Goal: Information Seeking & Learning: Learn about a topic

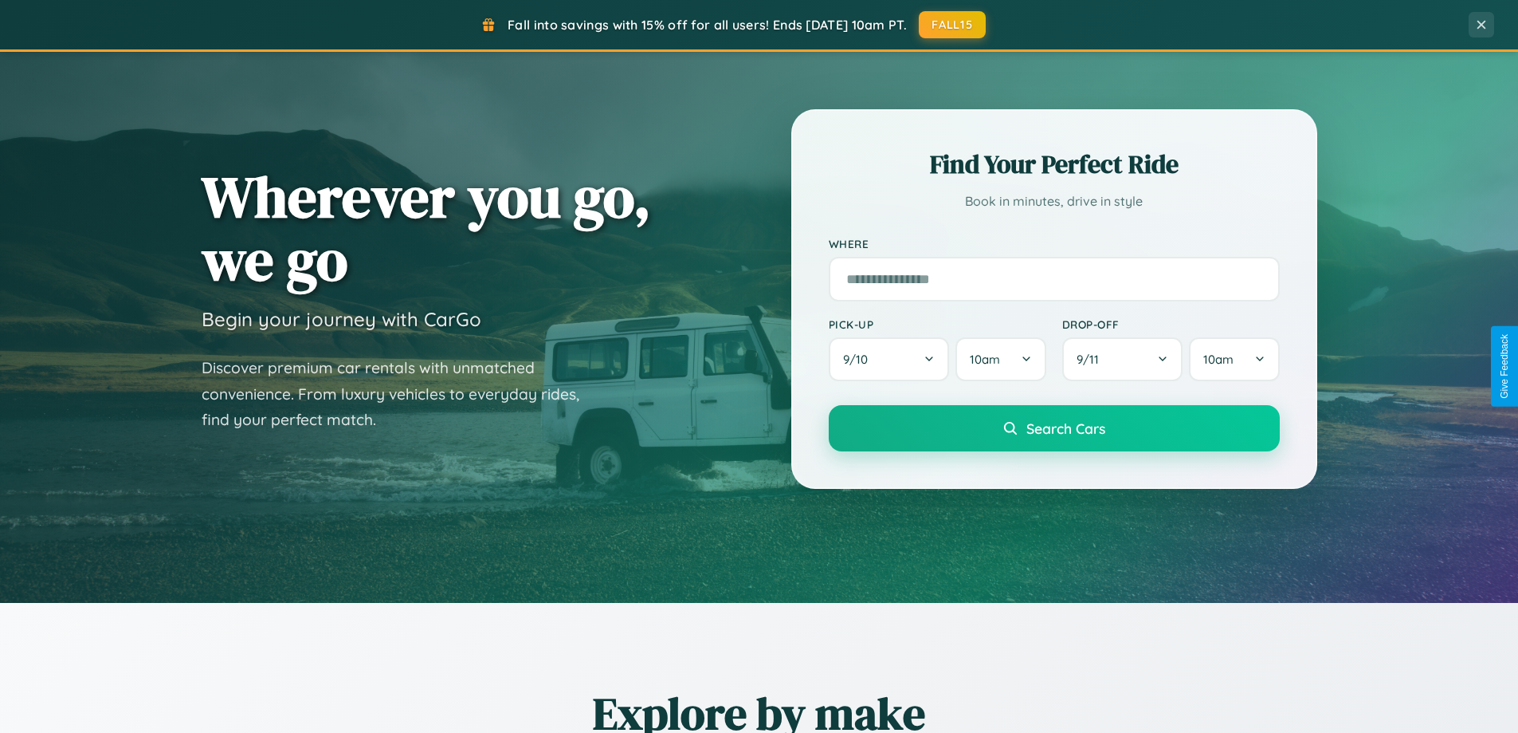
scroll to position [687, 0]
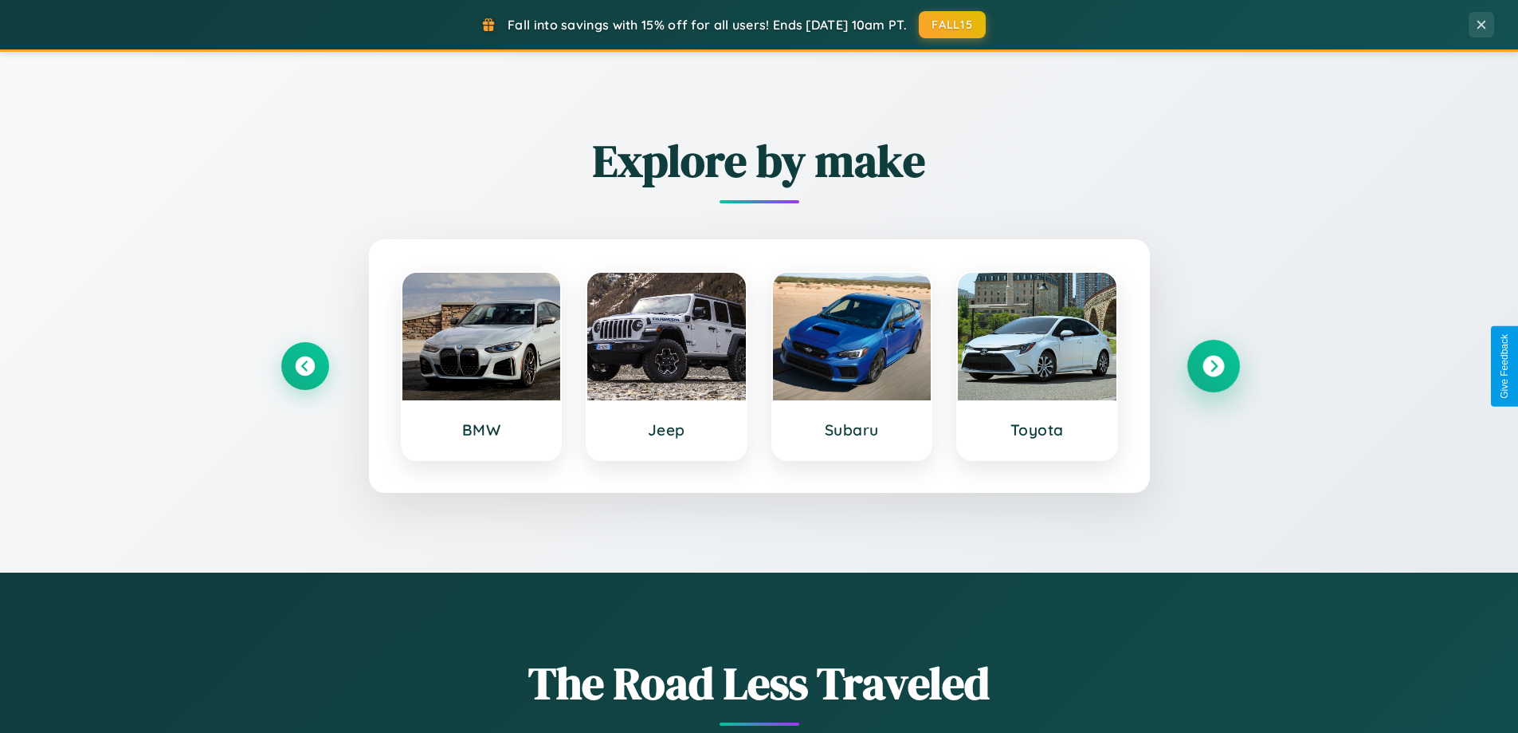
click at [1213, 366] on icon at bounding box center [1214, 366] width 22 height 22
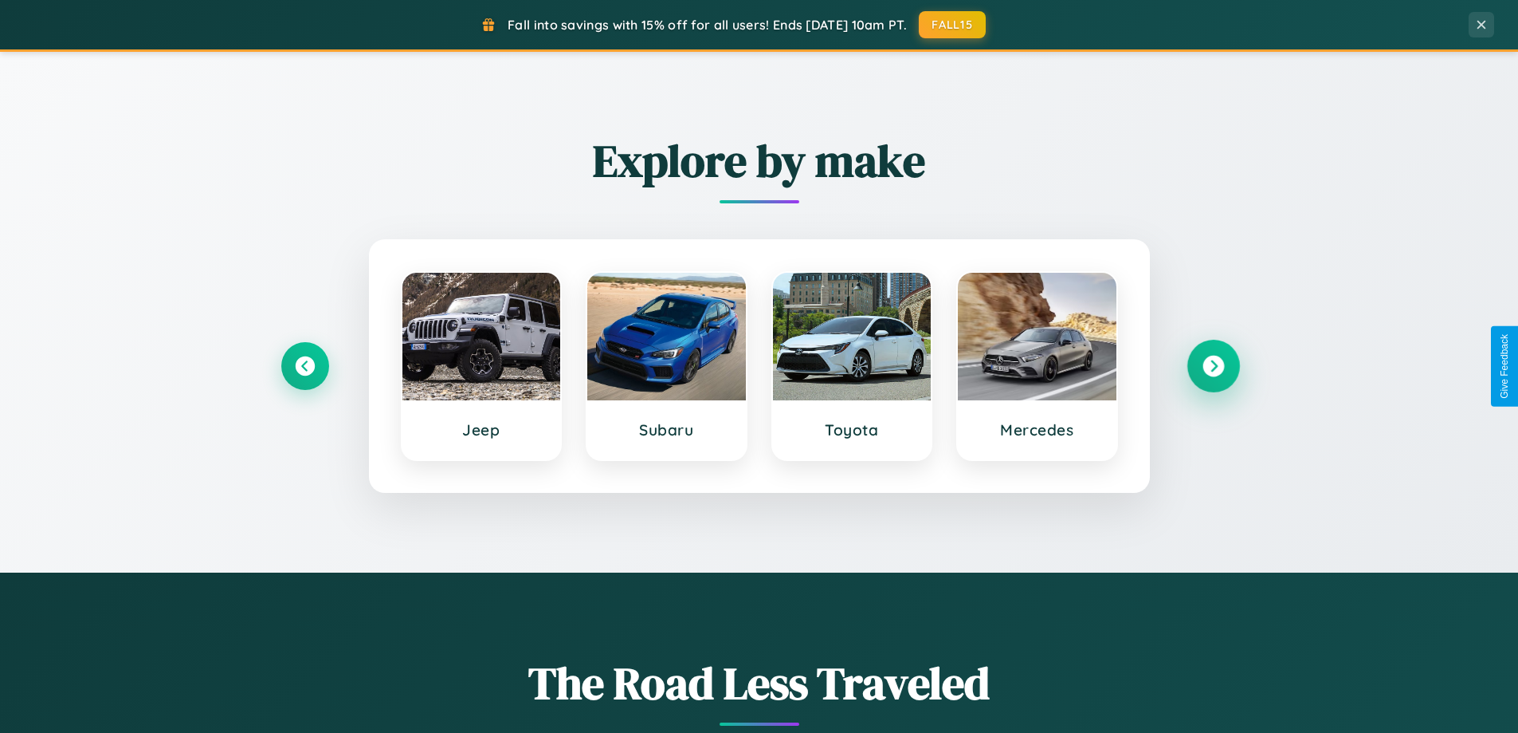
click at [1213, 366] on icon at bounding box center [1214, 366] width 22 height 22
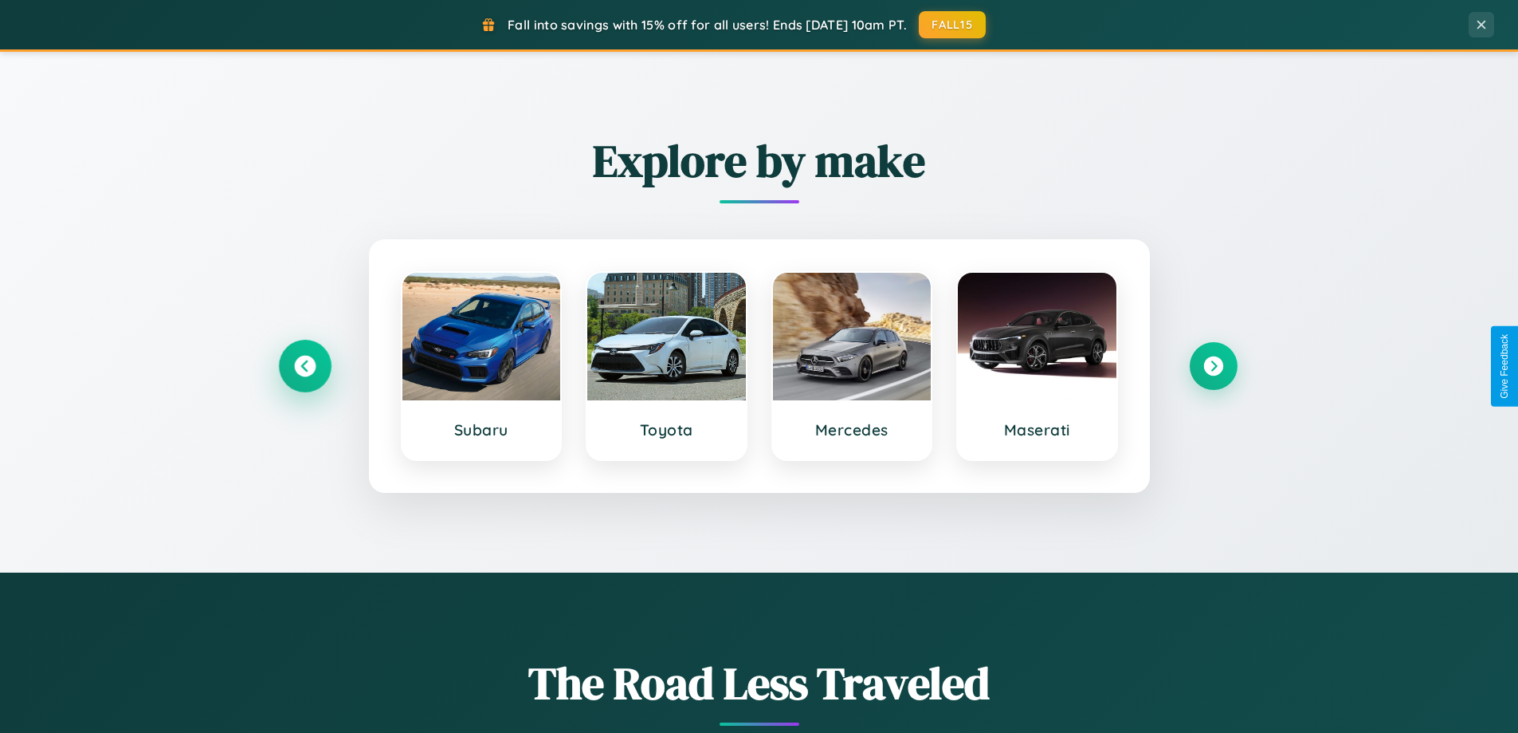
click at [304, 366] on icon at bounding box center [305, 366] width 22 height 22
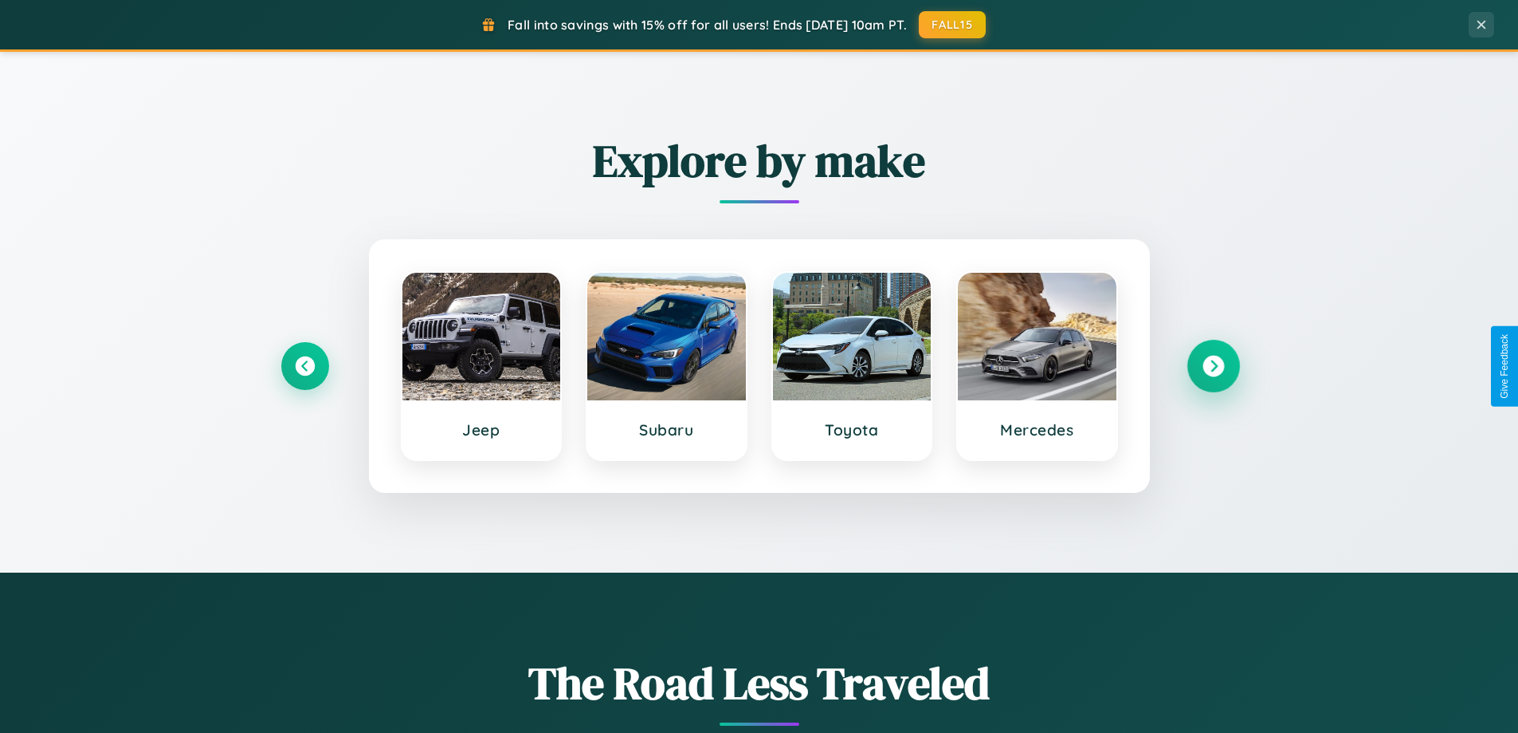
click at [1213, 366] on icon at bounding box center [1214, 366] width 22 height 22
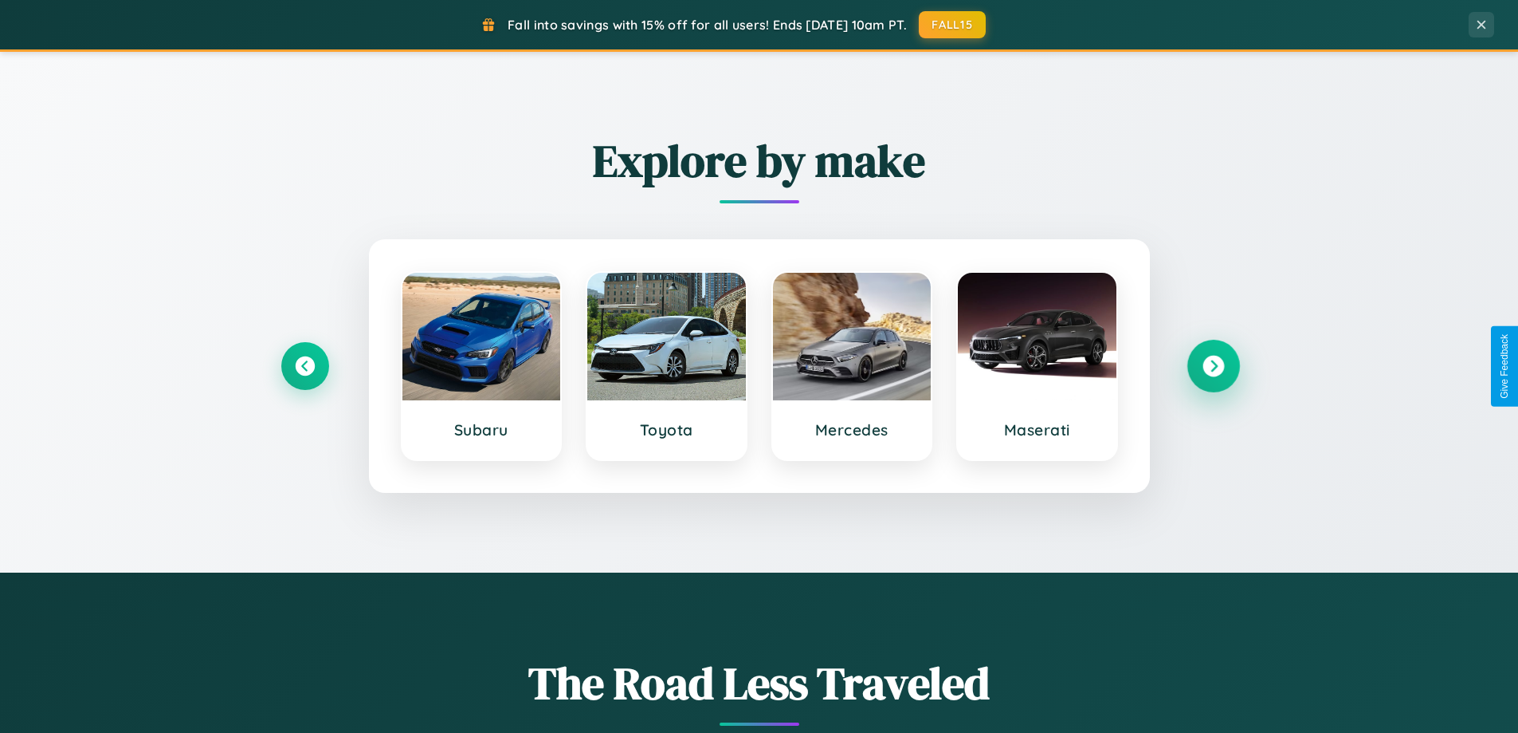
click at [1213, 366] on icon at bounding box center [1214, 366] width 22 height 22
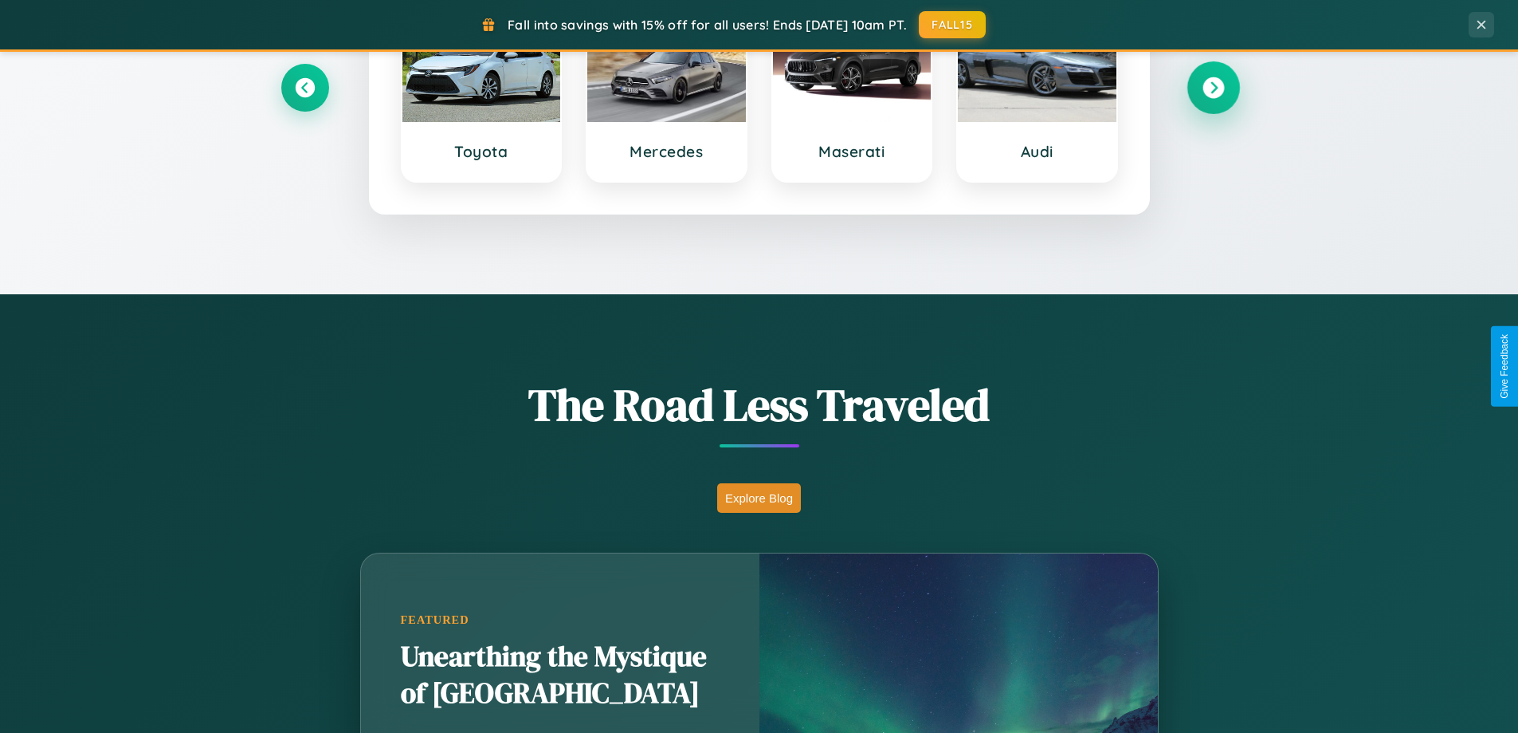
scroll to position [3067, 0]
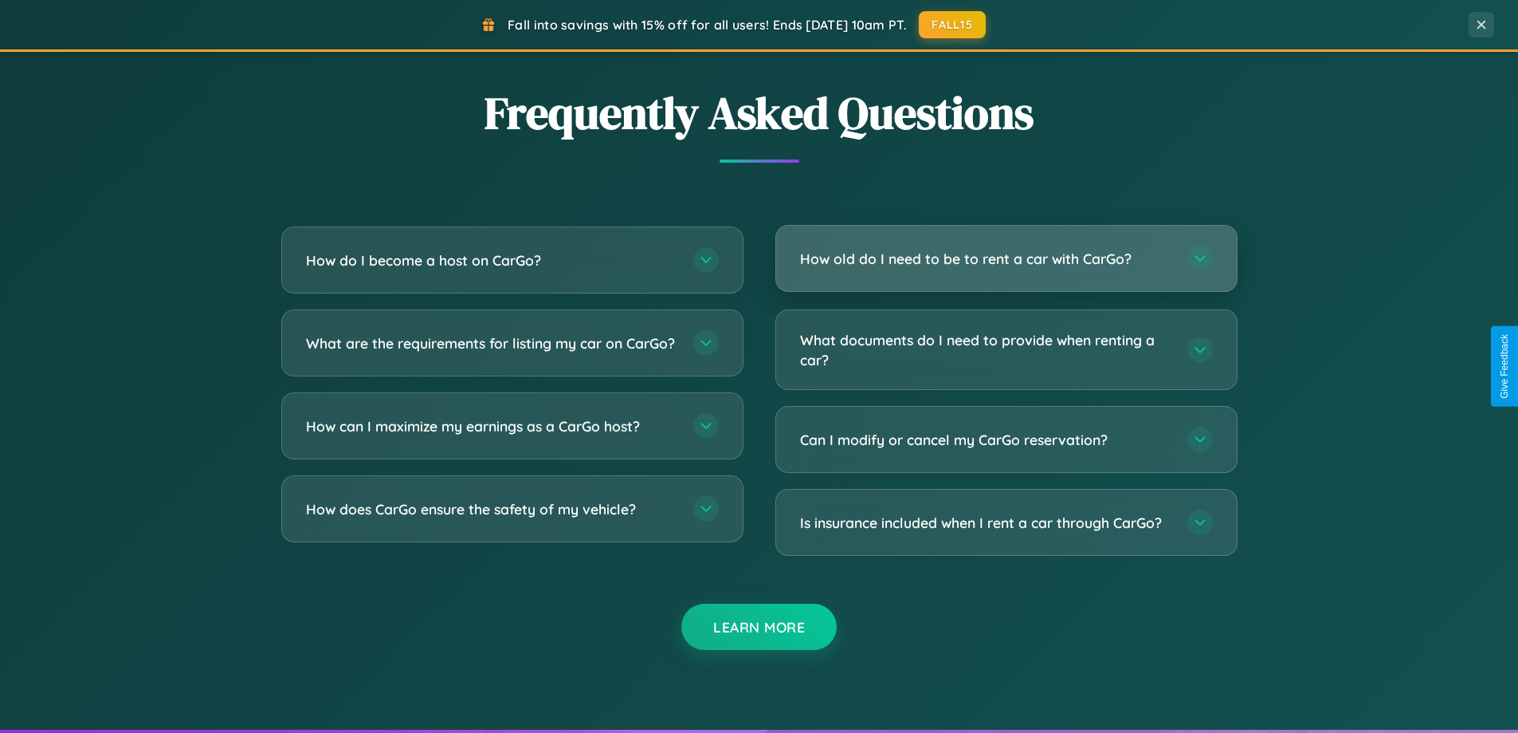
click at [1006, 258] on h3 "How old do I need to be to rent a car with CarGo?" at bounding box center [985, 259] width 371 height 20
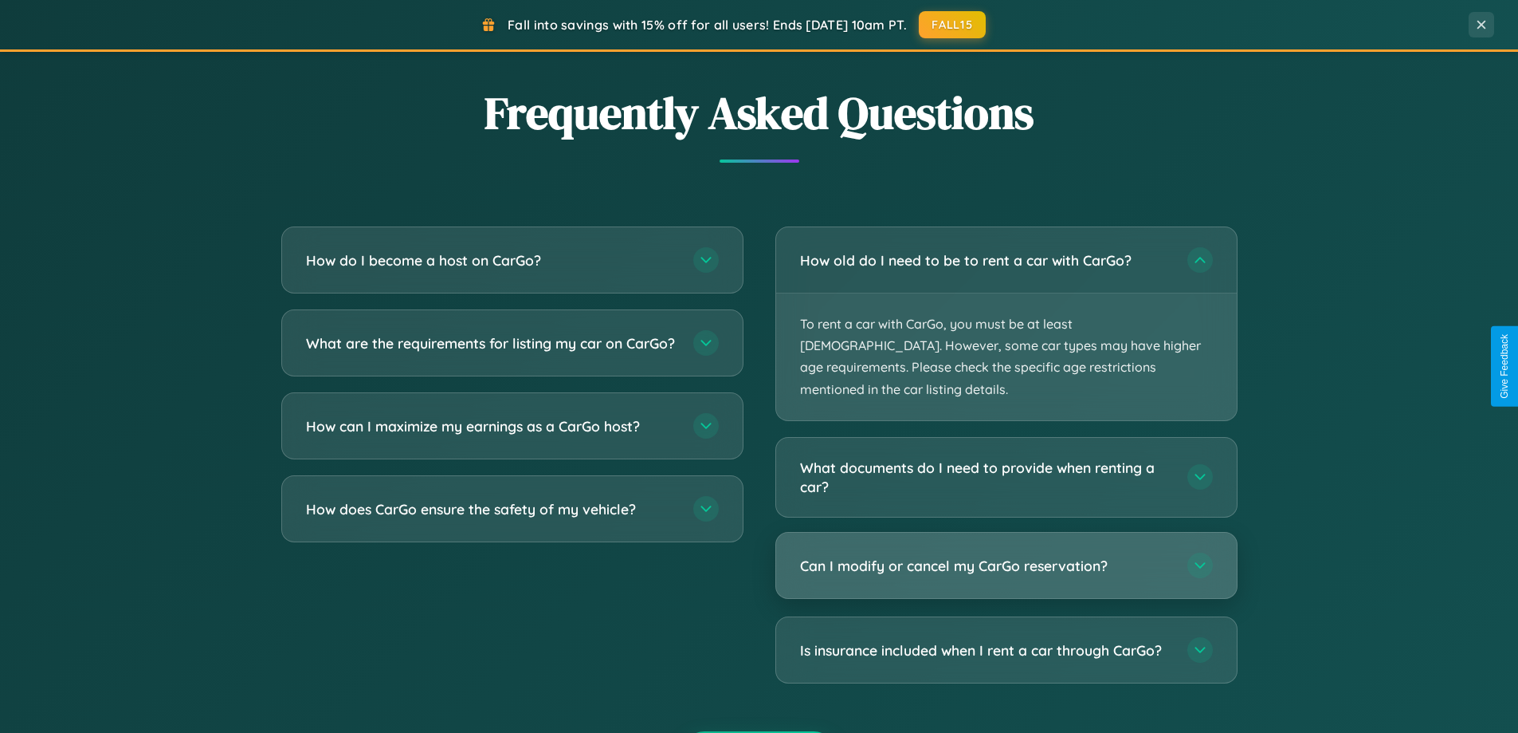
click at [1006, 556] on h3 "Can I modify or cancel my CarGo reservation?" at bounding box center [985, 566] width 371 height 20
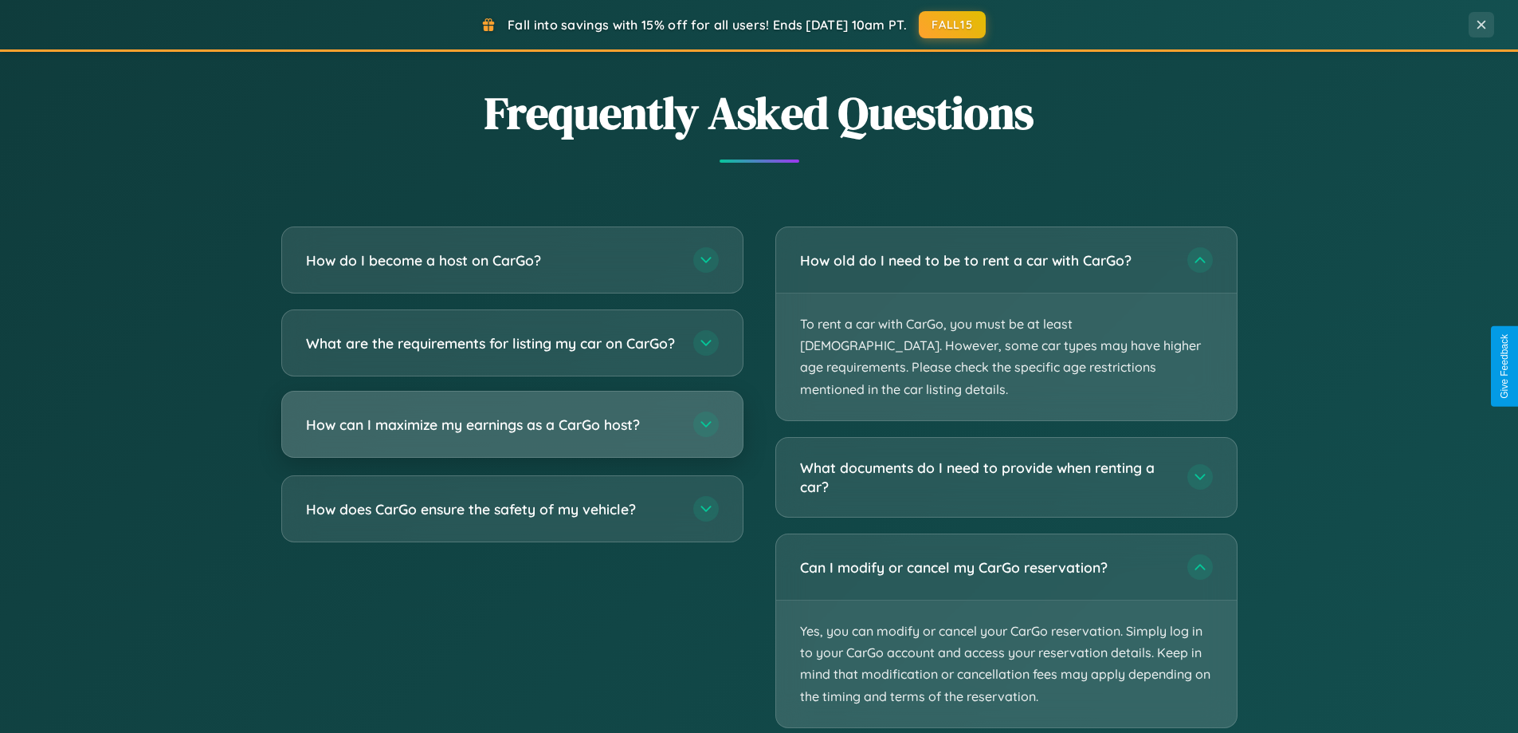
click at [512, 434] on h3 "How can I maximize my earnings as a CarGo host?" at bounding box center [491, 424] width 371 height 20
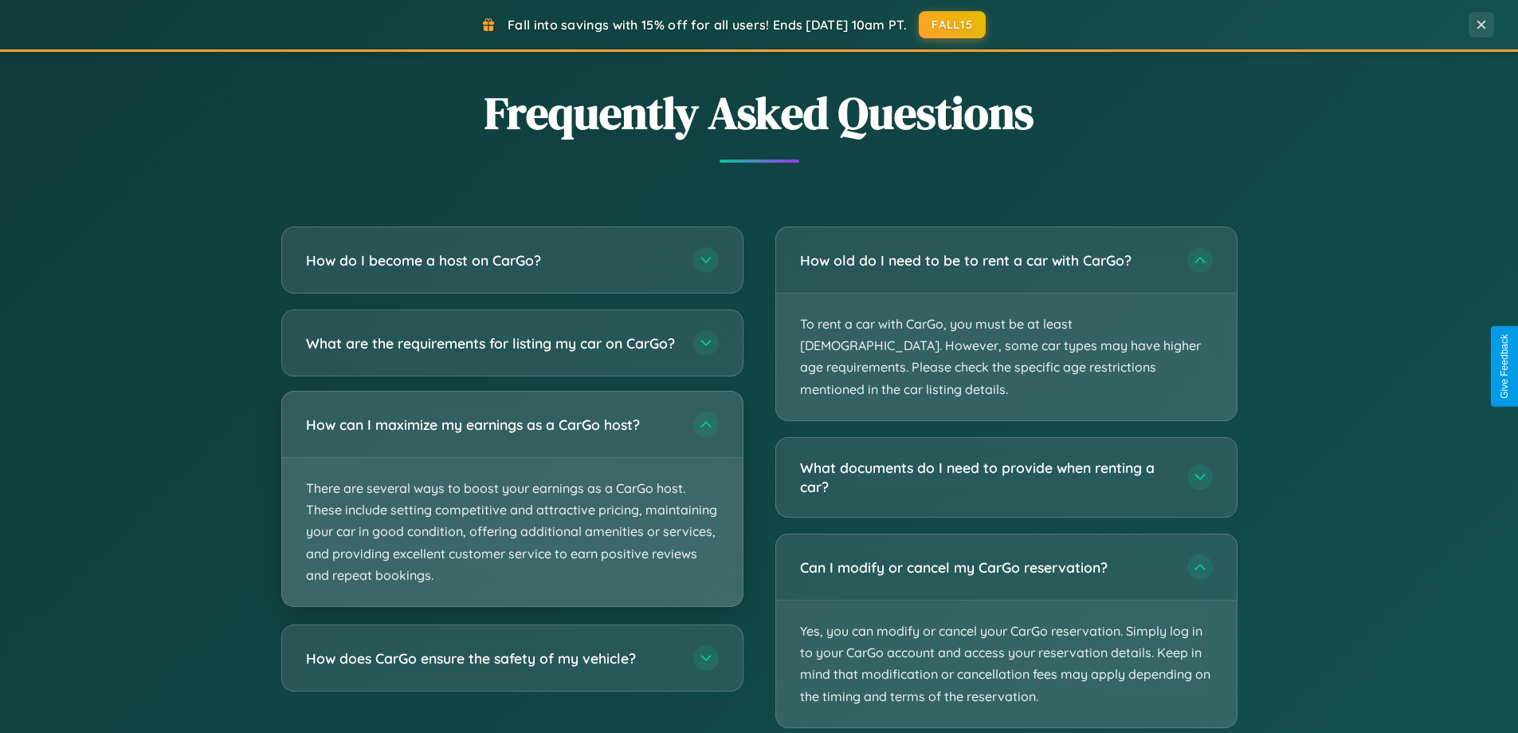
click at [512, 512] on p "There are several ways to boost your earnings as a CarGo host. These include se…" at bounding box center [512, 532] width 461 height 148
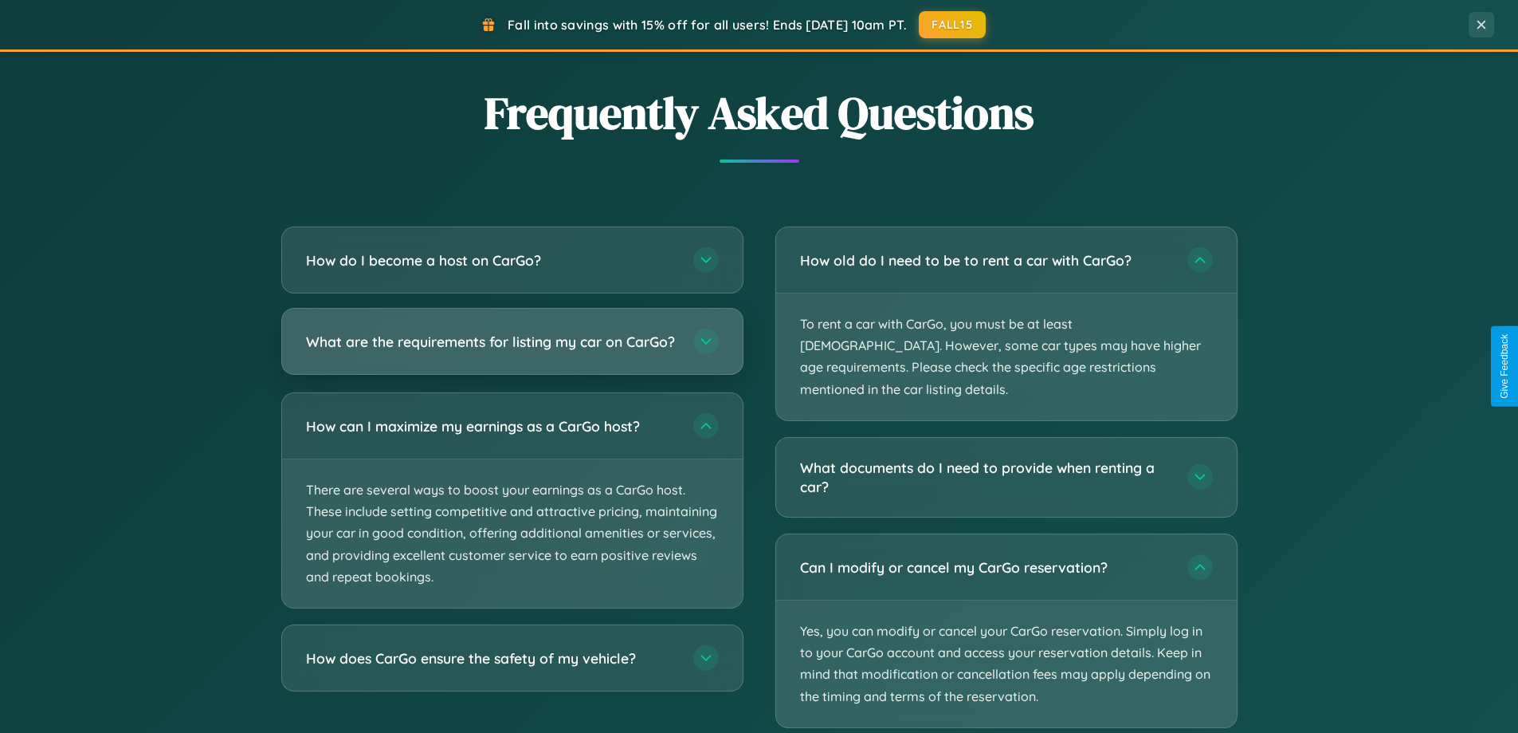
click at [512, 348] on h3 "What are the requirements for listing my car on CarGo?" at bounding box center [491, 342] width 371 height 20
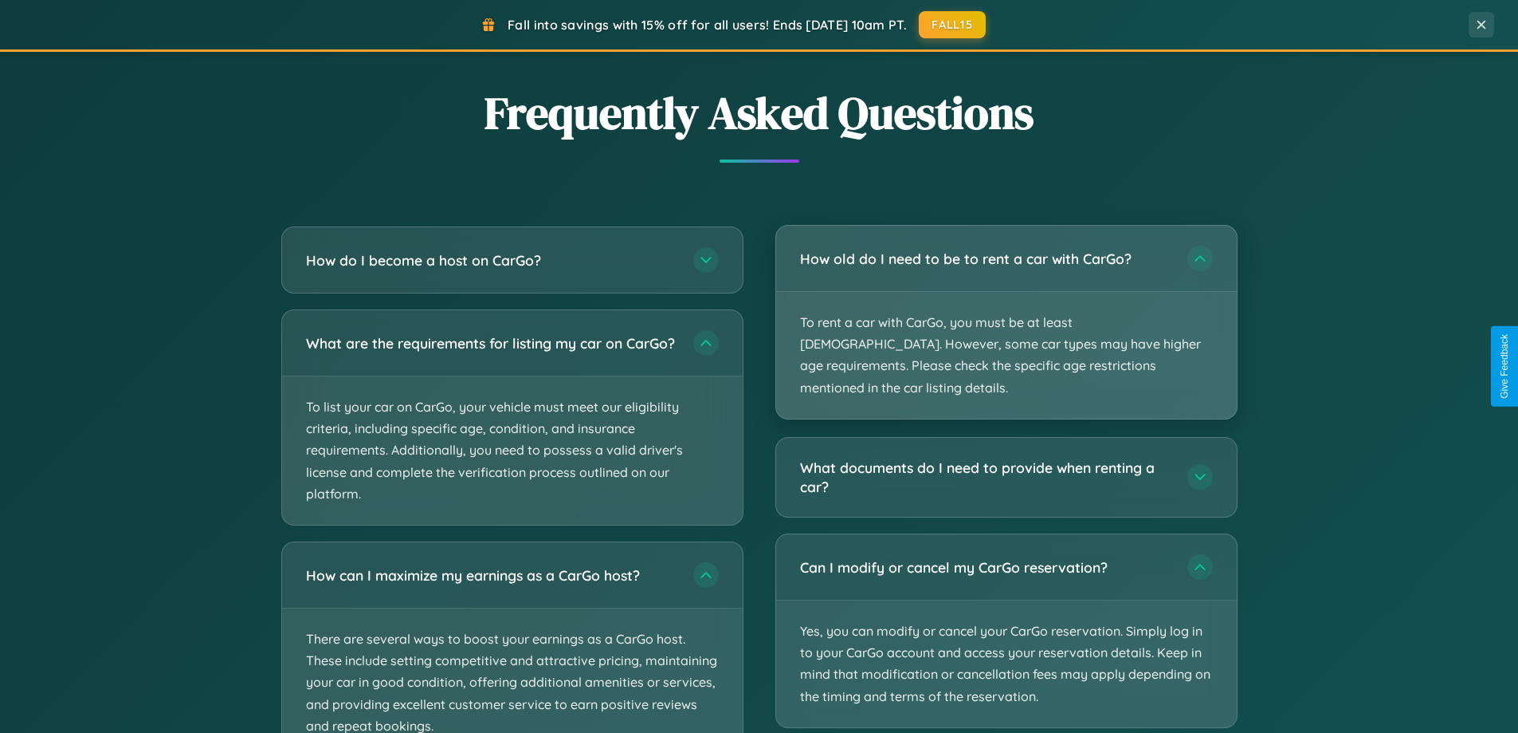
click at [1006, 312] on p "To rent a car with CarGo, you must be at least [DEMOGRAPHIC_DATA]. However, som…" at bounding box center [1006, 355] width 461 height 127
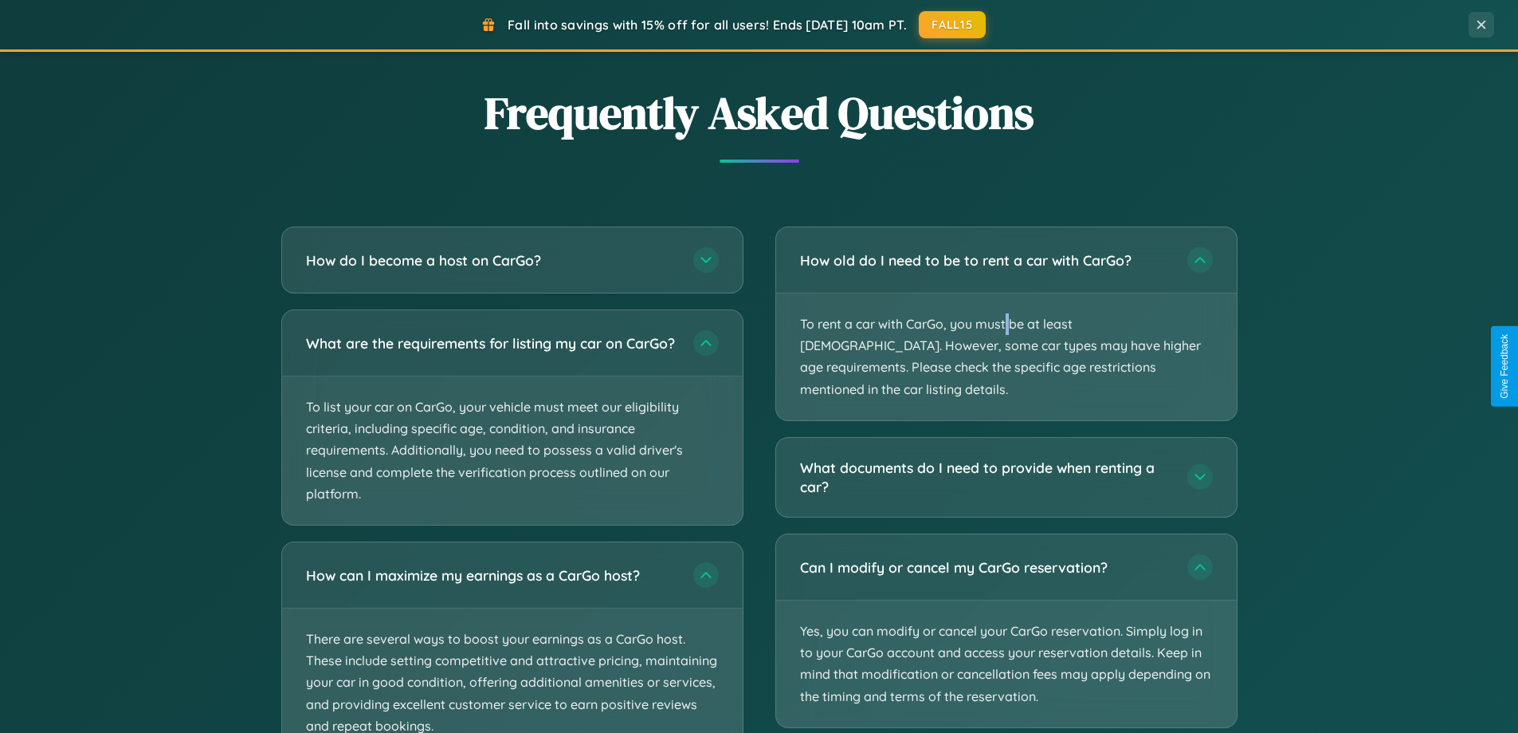
scroll to position [0, 0]
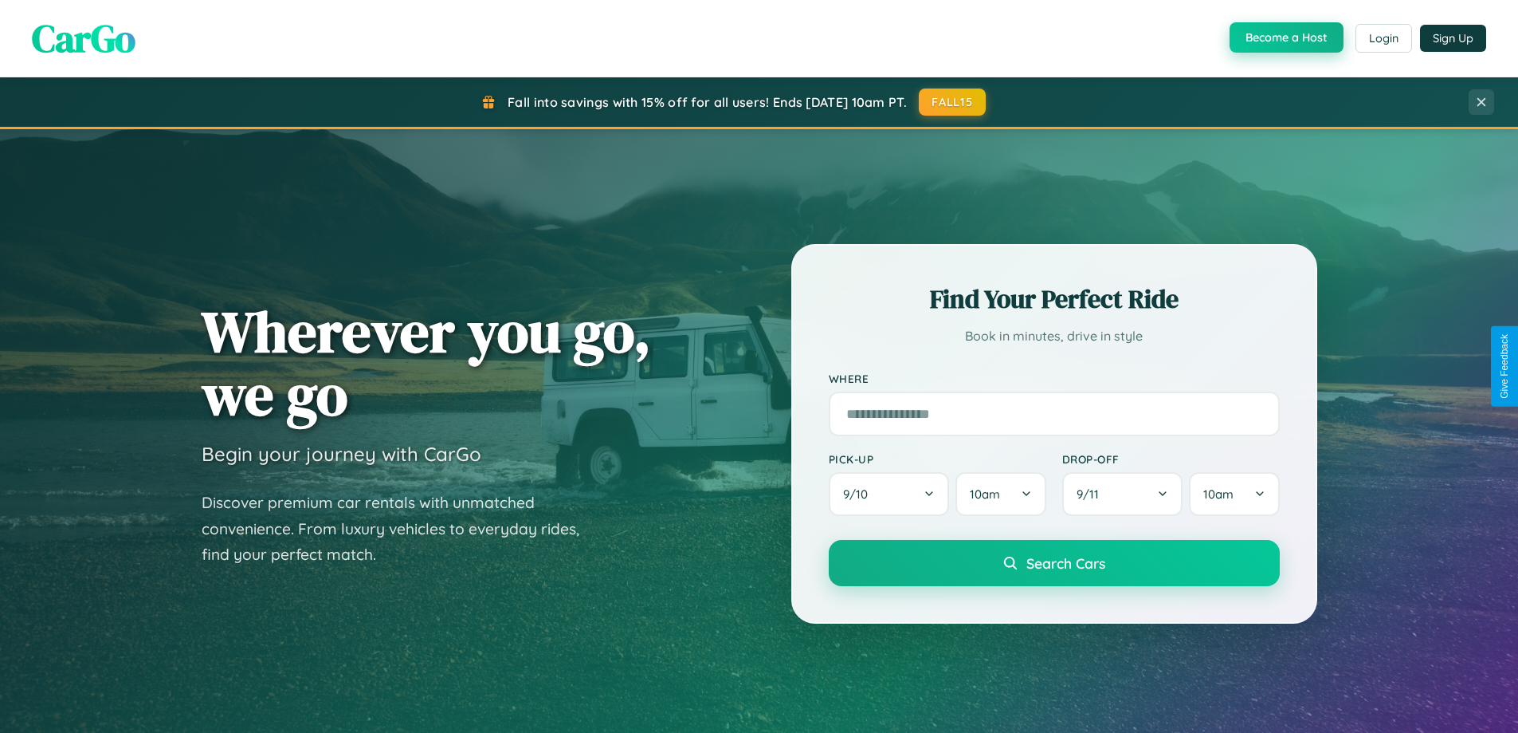
click at [1285, 38] on button "Become a Host" at bounding box center [1287, 37] width 114 height 30
